Goal: Information Seeking & Learning: Learn about a topic

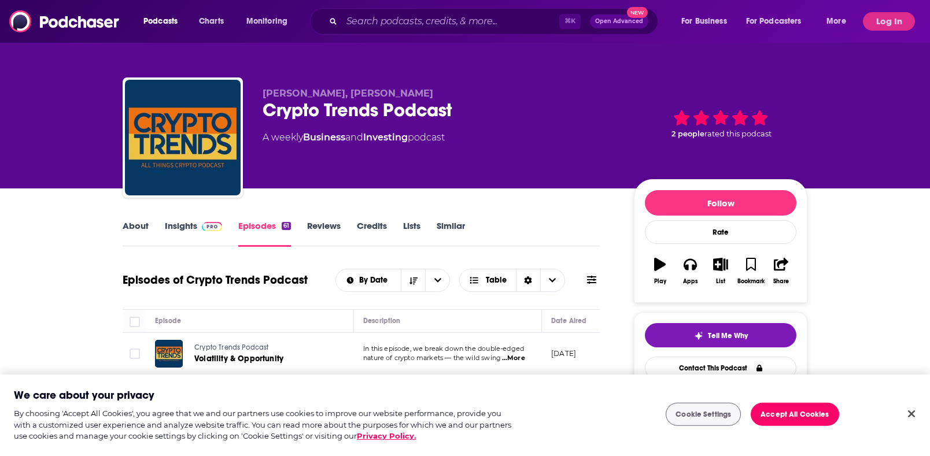
scroll to position [63, 0]
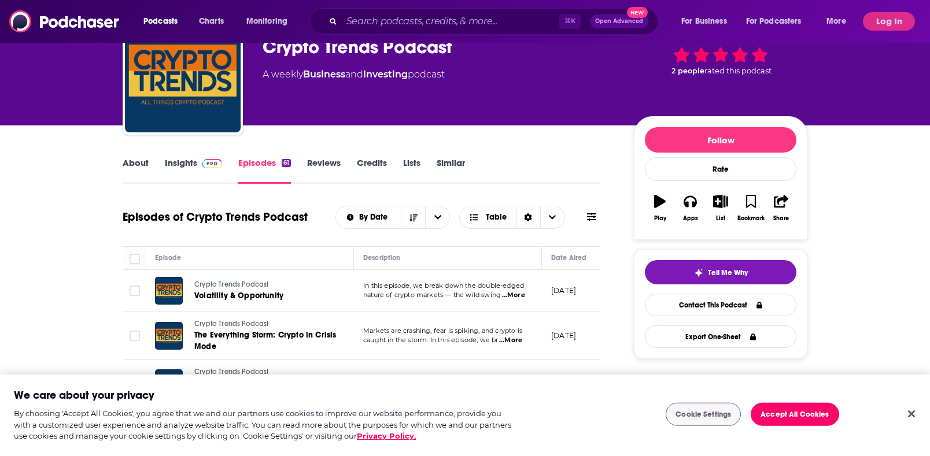
click at [205, 167] on img at bounding box center [212, 163] width 20 height 9
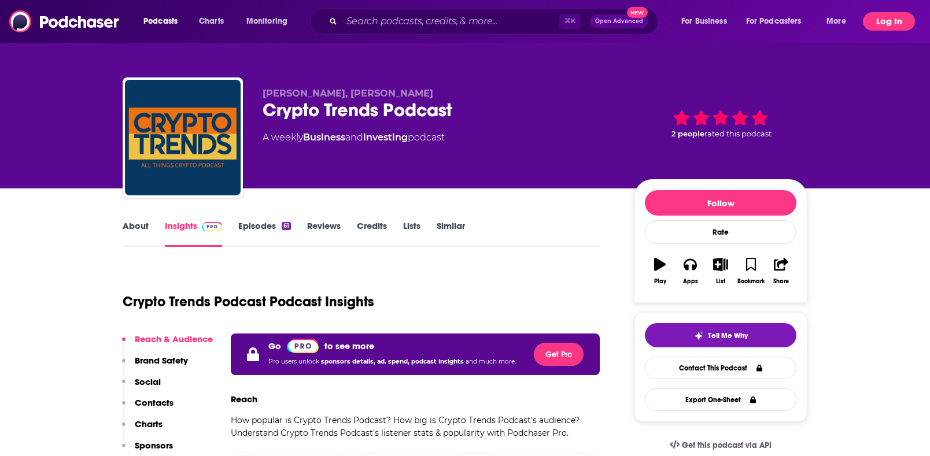
click at [886, 22] on button "Log In" at bounding box center [889, 21] width 52 height 19
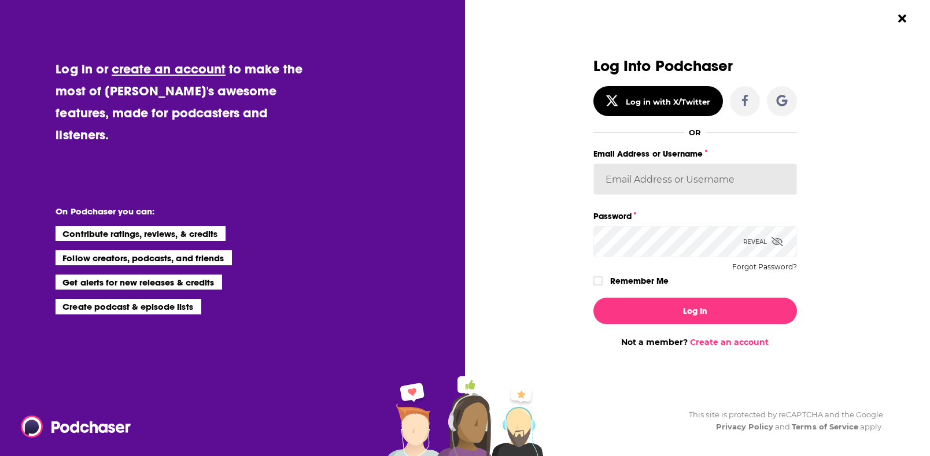
click at [664, 170] on input "Email Address or Username" at bounding box center [695, 179] width 204 height 31
type input "WachsmanNY"
click at [615, 282] on label "Remember Me" at bounding box center [639, 280] width 58 height 15
click at [601, 286] on input "rememberMe" at bounding box center [597, 286] width 7 height 0
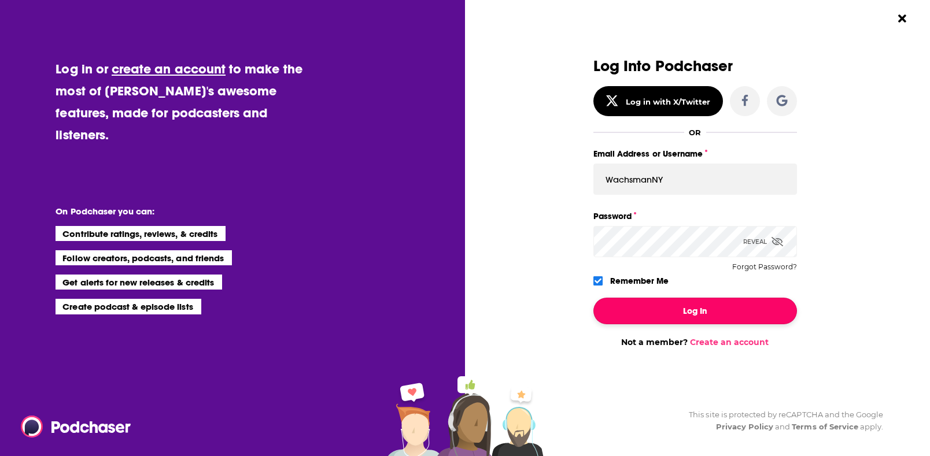
click at [650, 316] on button "Log In" at bounding box center [695, 311] width 204 height 27
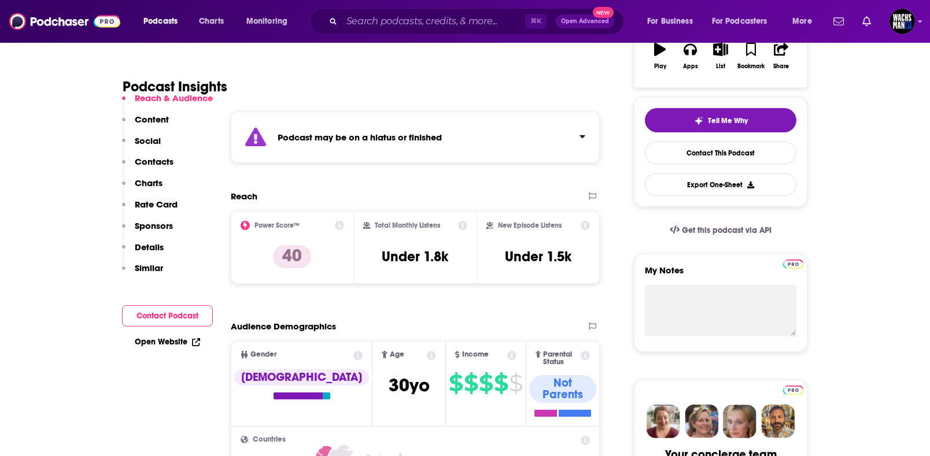
scroll to position [213, 0]
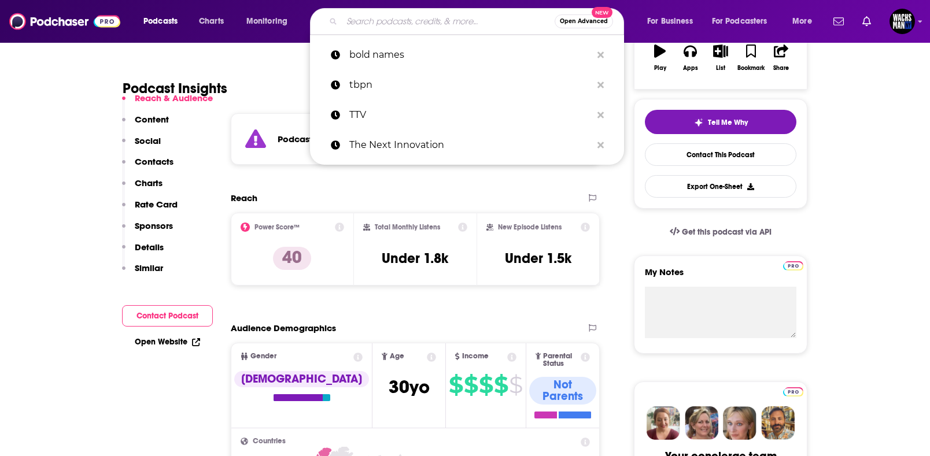
click at [375, 18] on input "Search podcasts, credits, & more..." at bounding box center [448, 21] width 213 height 19
paste input "The Crypto Explorer"
type input "The Crypto Explorer"
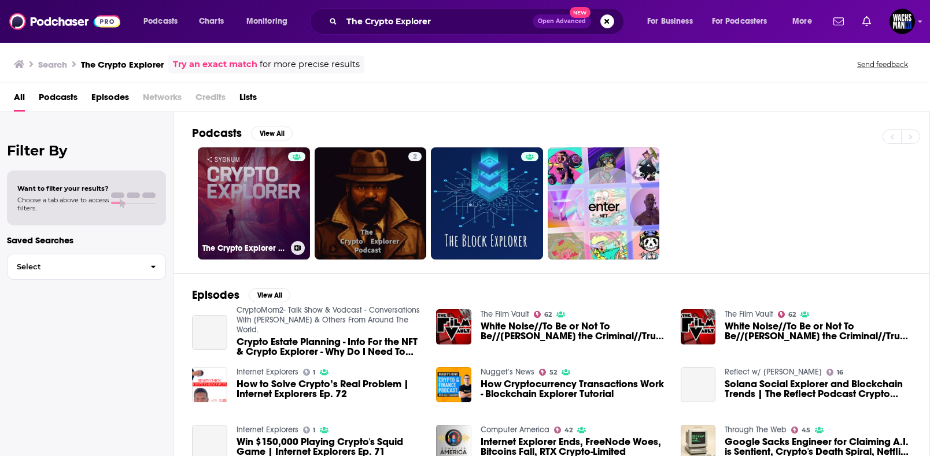
click at [257, 213] on link "The Crypto Explorer - by Sygnum Bank AG" at bounding box center [254, 203] width 112 height 112
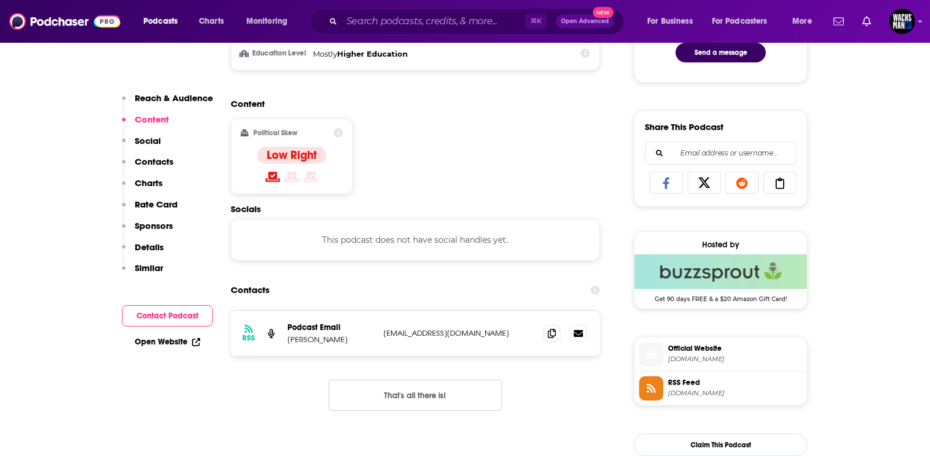
scroll to position [660, 0]
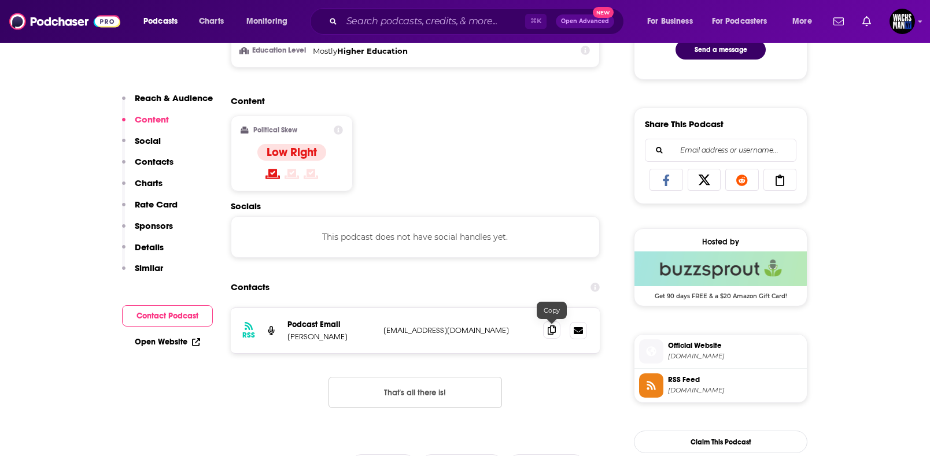
click at [552, 331] on icon at bounding box center [552, 330] width 8 height 9
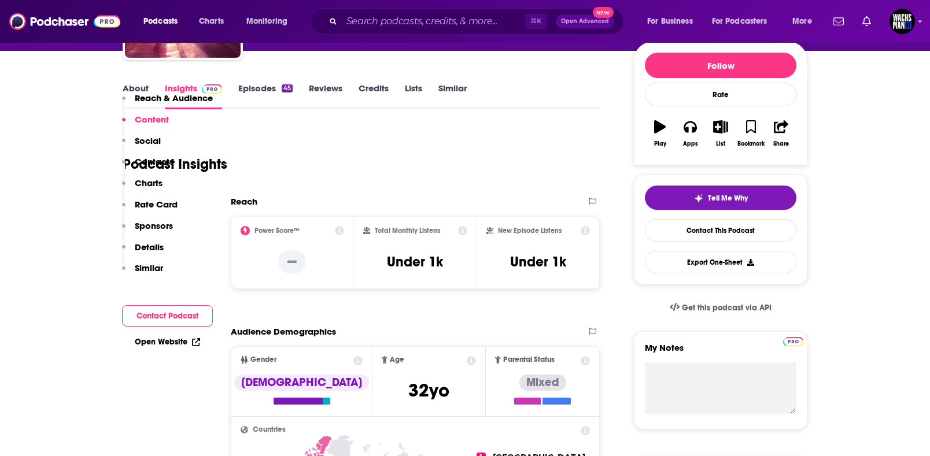
scroll to position [0, 0]
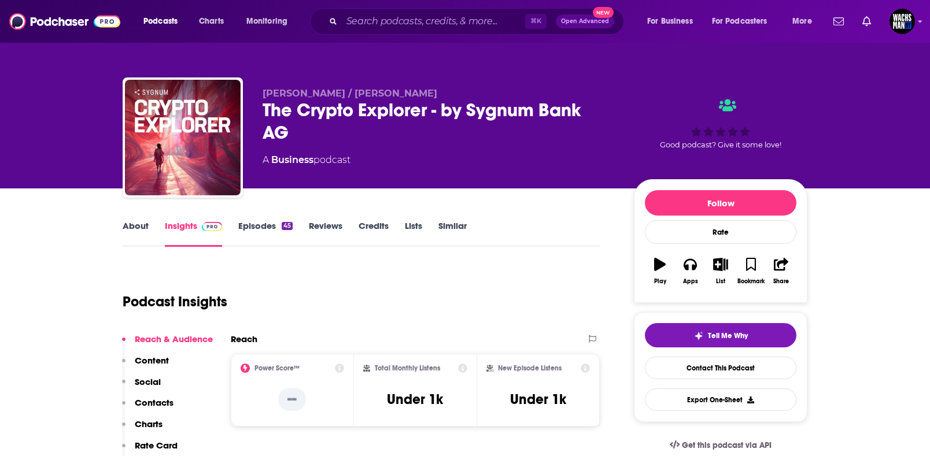
drag, startPoint x: 278, startPoint y: 107, endPoint x: 265, endPoint y: 109, distance: 12.8
click at [278, 107] on div "The Crypto Explorer - by Sygnum Bank AG" at bounding box center [438, 121] width 353 height 45
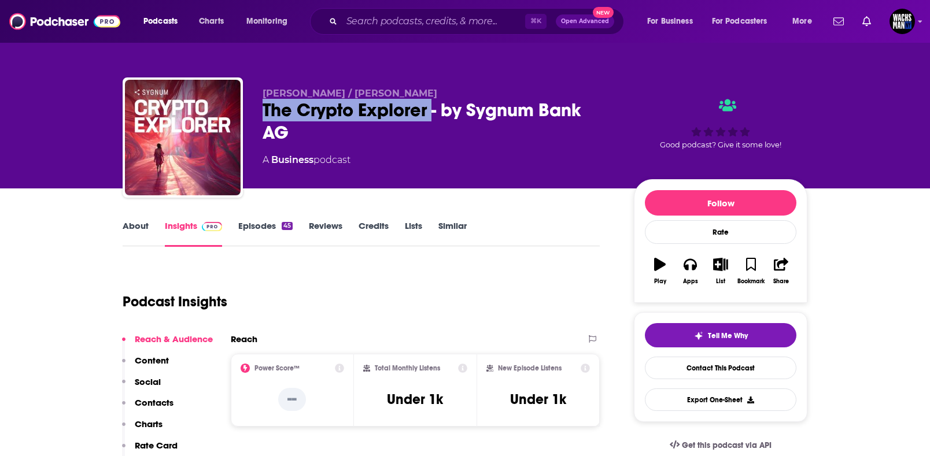
drag, startPoint x: 259, startPoint y: 109, endPoint x: 430, endPoint y: 116, distance: 171.3
click at [430, 116] on div "[PERSON_NAME] / [PERSON_NAME]-Pink The Crypto Explorer - by Sygnum Bank AG A Bu…" at bounding box center [465, 139] width 685 height 125
copy h2 "The Crypto Explorer"
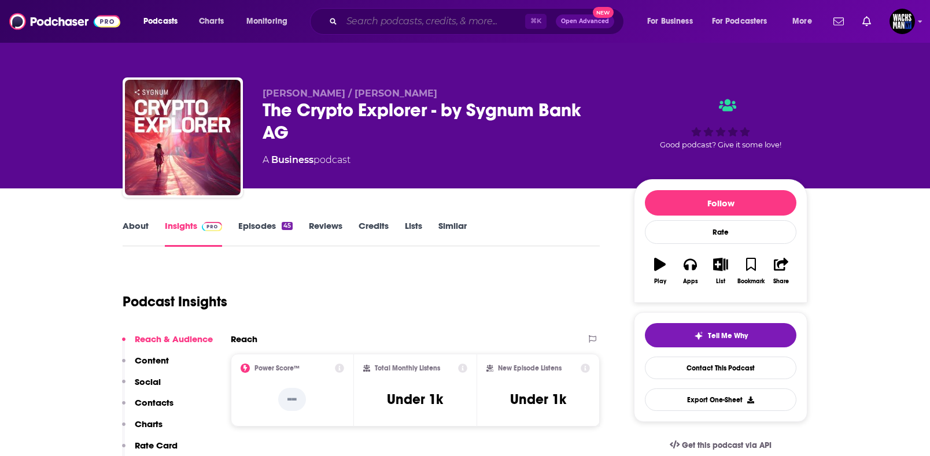
click at [369, 22] on input "Search podcasts, credits, & more..." at bounding box center [433, 21] width 183 height 19
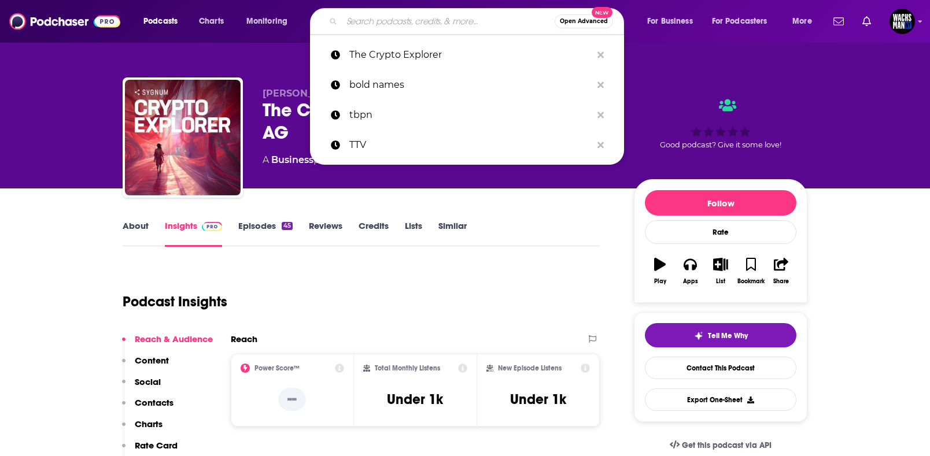
paste input "The Crypto Podcas"
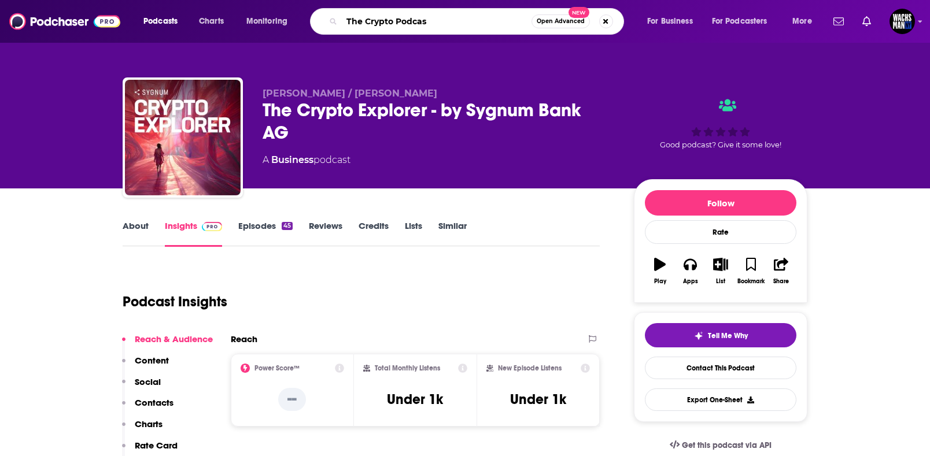
type input "The Crypto Podcast"
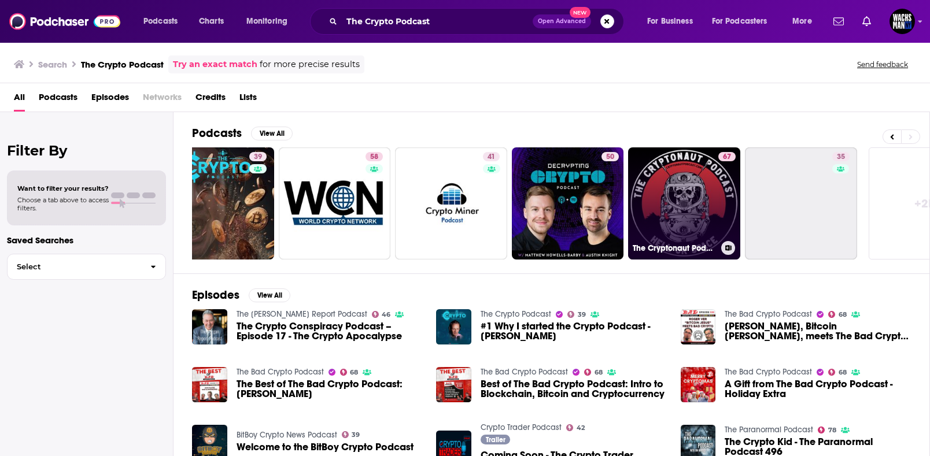
scroll to position [0, 324]
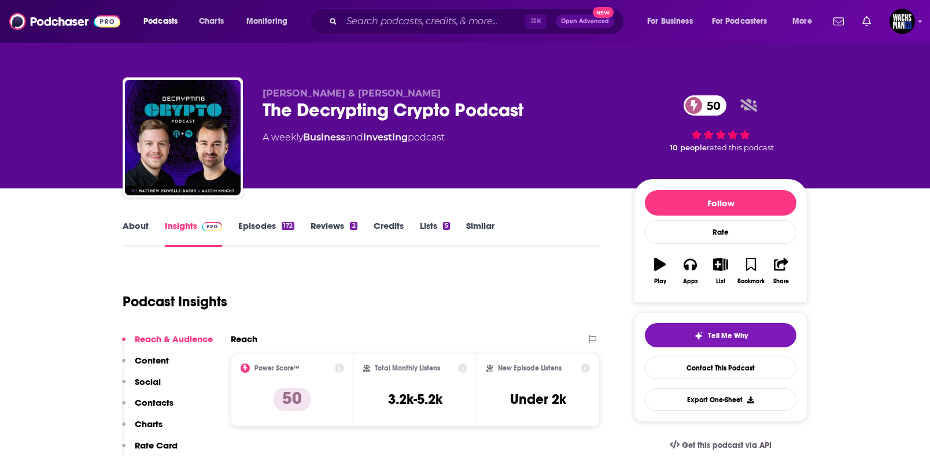
click at [139, 227] on link "About" at bounding box center [136, 233] width 26 height 27
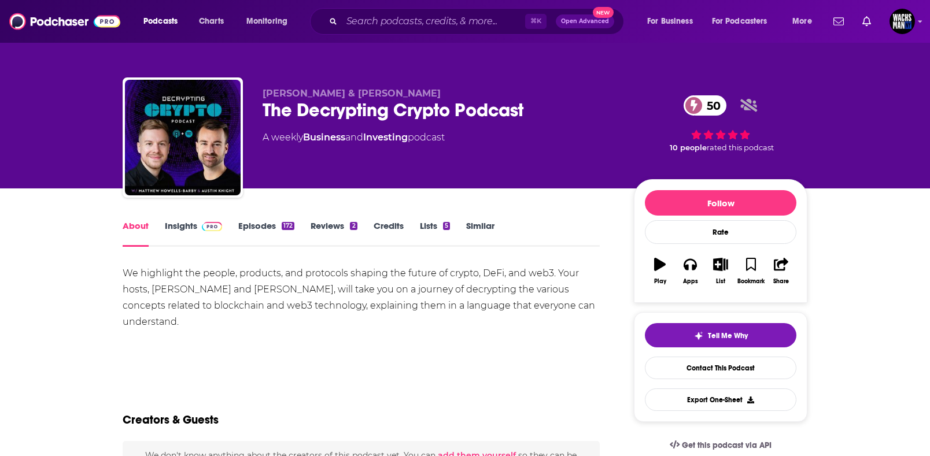
click at [277, 223] on link "Episodes 172" at bounding box center [266, 233] width 56 height 27
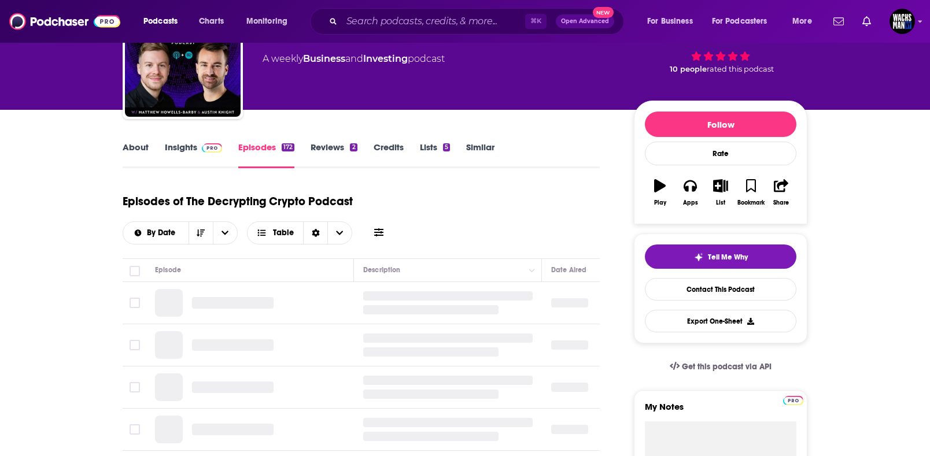
scroll to position [183, 0]
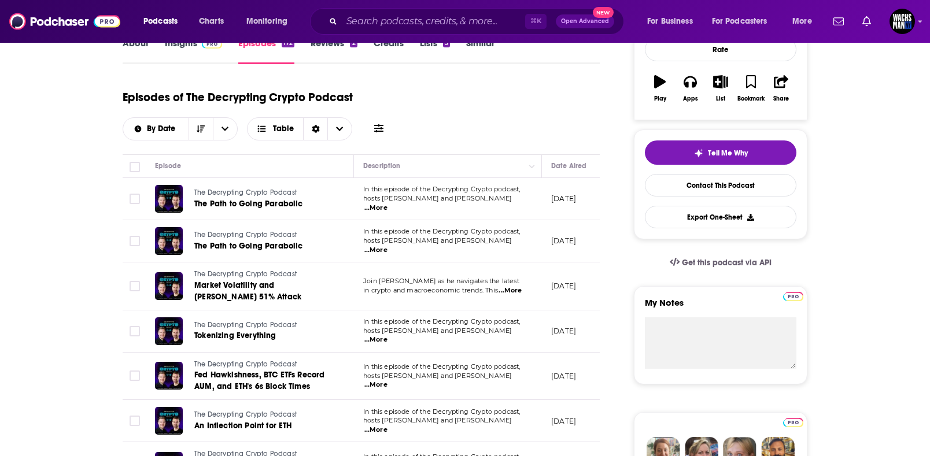
click at [387, 246] on span "...More" at bounding box center [375, 250] width 23 height 9
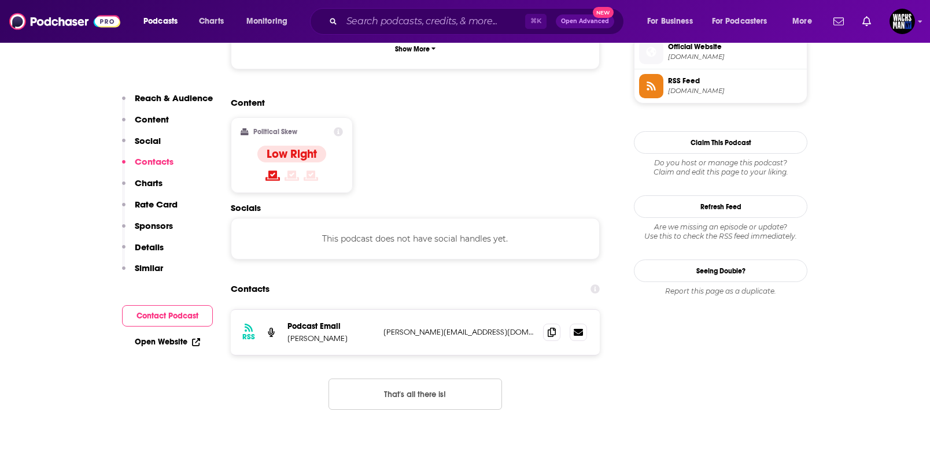
scroll to position [852, 0]
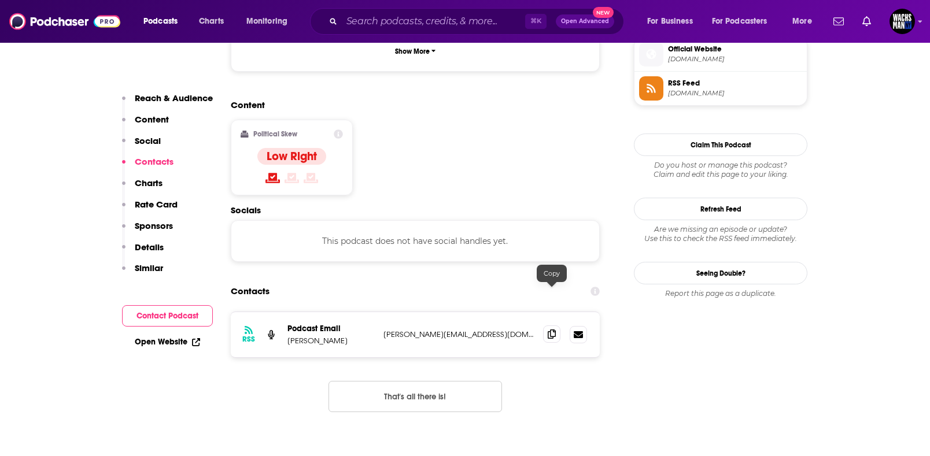
click at [552, 330] on icon at bounding box center [552, 334] width 8 height 9
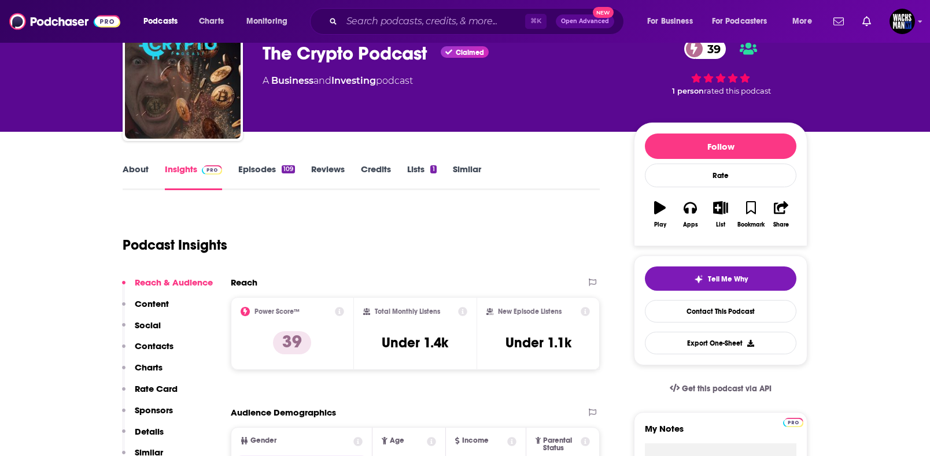
scroll to position [67, 0]
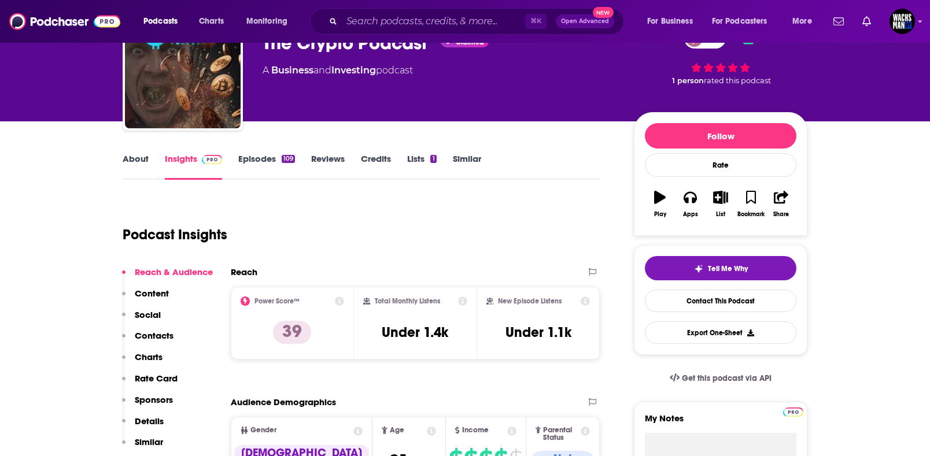
click at [134, 151] on div "About Insights Episodes 109 Reviews Credits Lists 1 Similar" at bounding box center [361, 165] width 477 height 28
click at [134, 158] on link "About" at bounding box center [136, 166] width 26 height 27
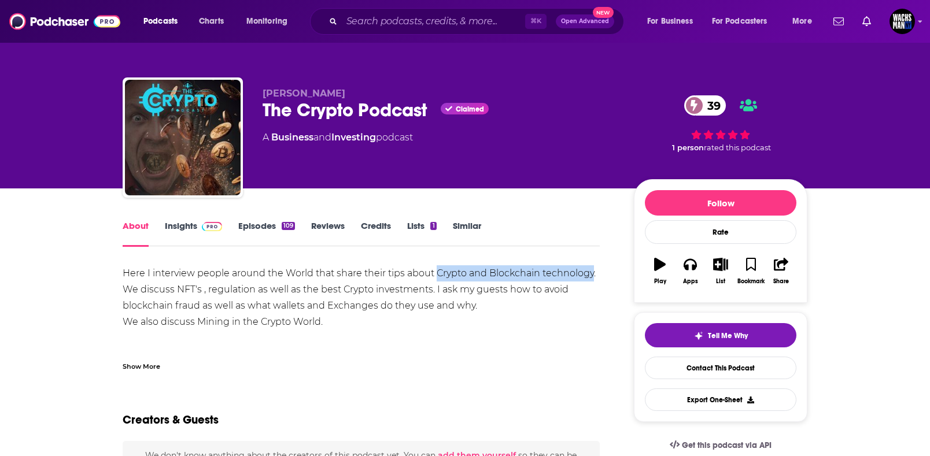
drag, startPoint x: 437, startPoint y: 275, endPoint x: 590, endPoint y: 278, distance: 153.3
click at [592, 278] on div "Here I interview people around the World that share their tips about Crypto and…" at bounding box center [361, 313] width 477 height 97
copy div "Crypto and Blockchain technology"
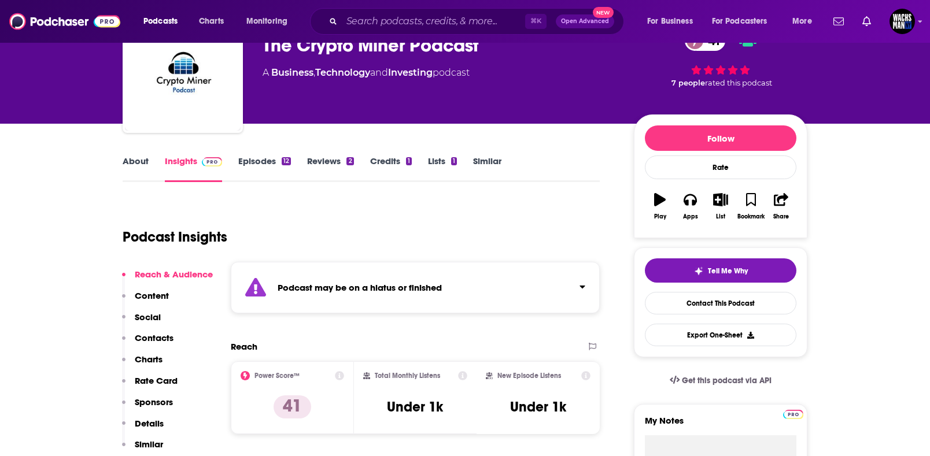
scroll to position [68, 0]
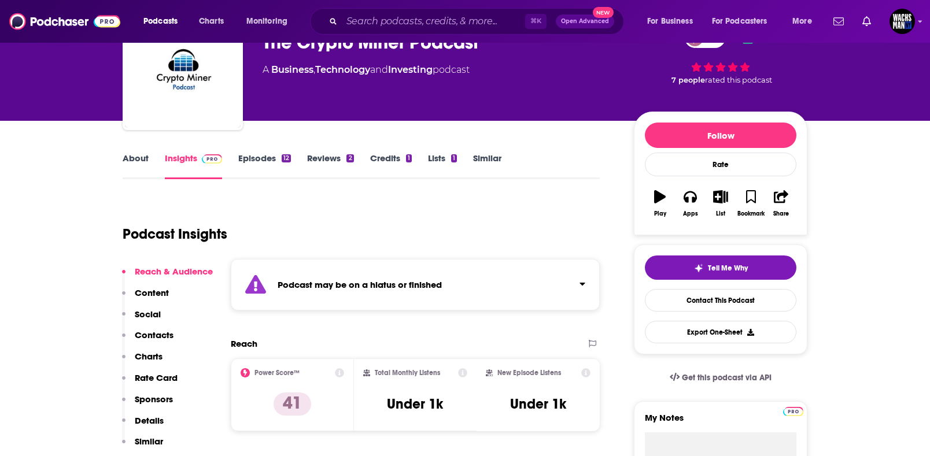
click at [124, 167] on link "About" at bounding box center [136, 166] width 26 height 27
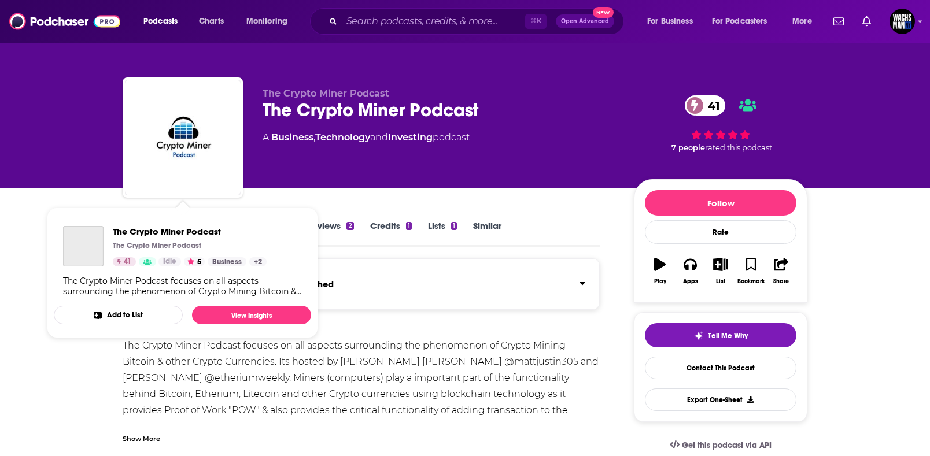
scroll to position [215, 0]
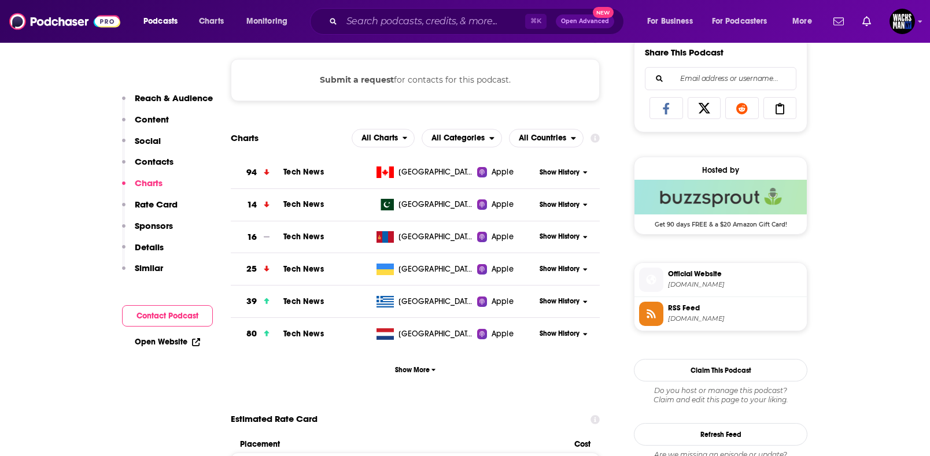
scroll to position [731, 0]
